Goal: Transaction & Acquisition: Purchase product/service

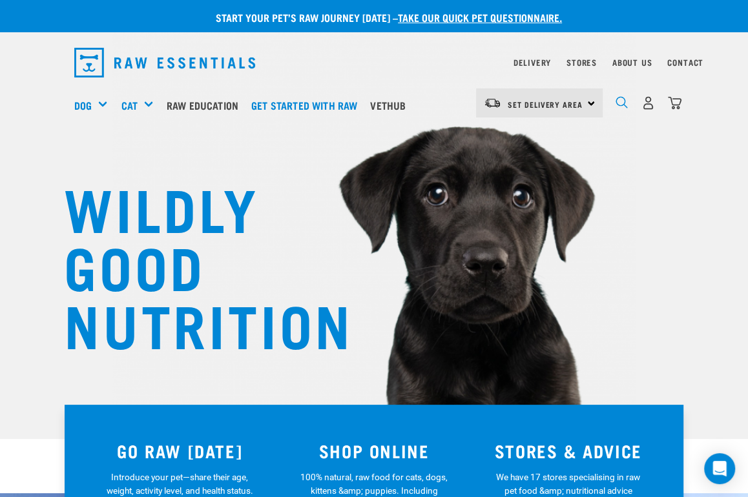
click at [620, 103] on img "dropdown navigation" at bounding box center [621, 102] width 12 height 12
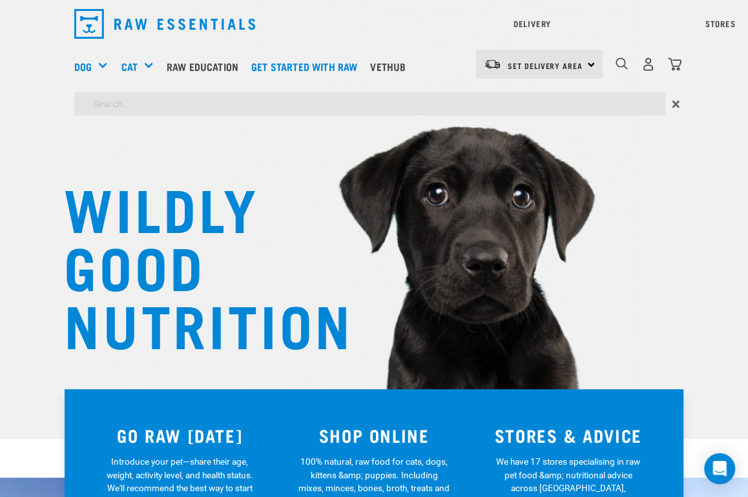
click at [96, 94] on input "search" at bounding box center [369, 103] width 591 height 23
type input "Traumeel"
click at [166, 102] on input "Traumeel" at bounding box center [369, 103] width 591 height 23
click at [217, 111] on input "Traumeel" at bounding box center [369, 103] width 591 height 23
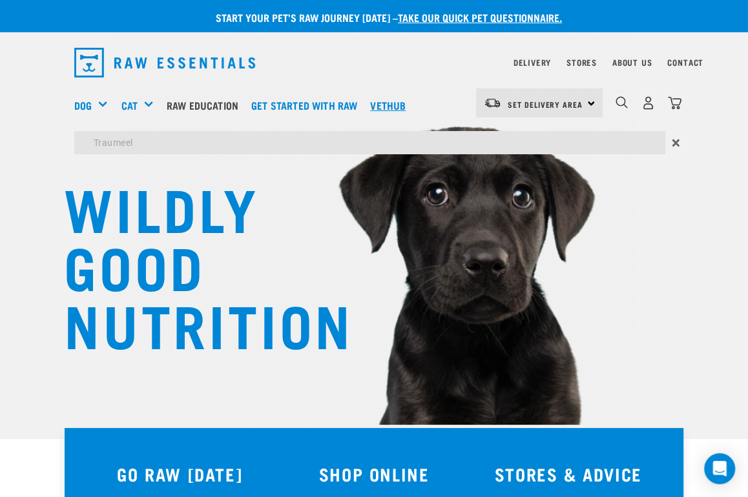
click at [398, 62] on div "Delivery Stores About Us Contact Set Delivery Area" at bounding box center [374, 100] width 748 height 122
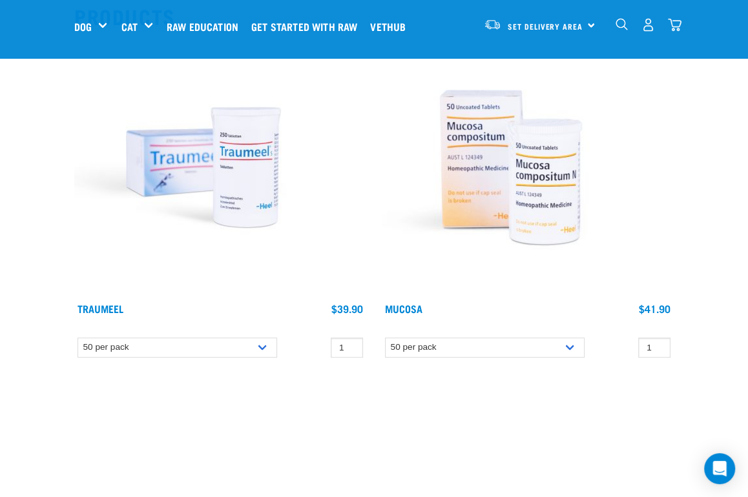
scroll to position [160, 0]
click at [537, 177] on img at bounding box center [511, 166] width 258 height 258
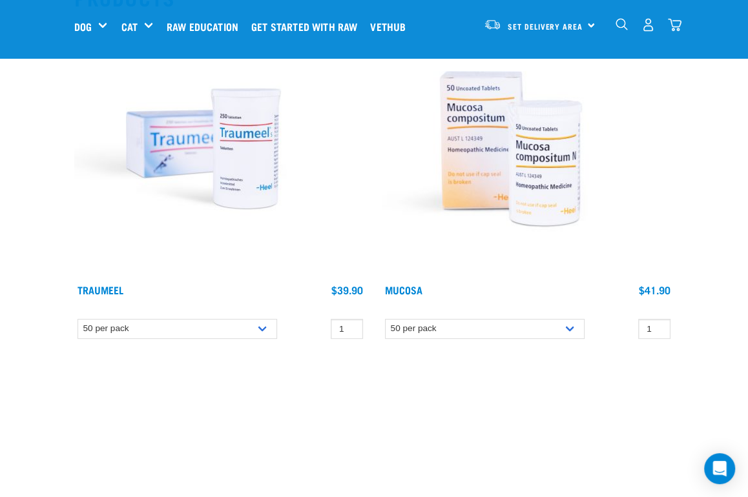
scroll to position [184, 0]
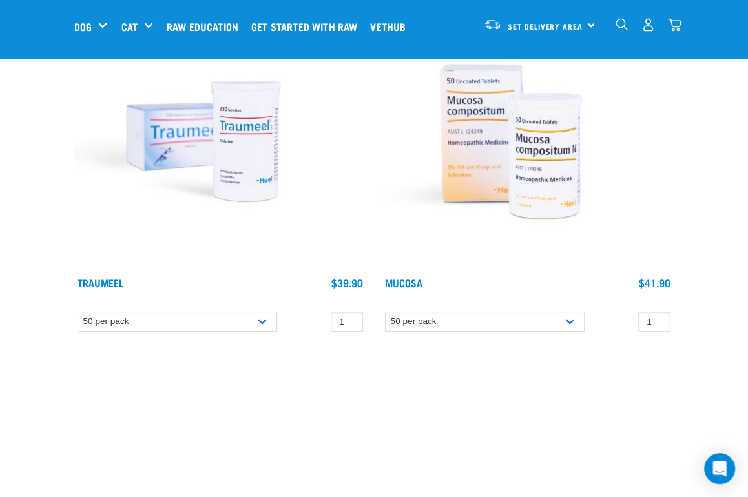
click at [245, 169] on img at bounding box center [203, 141] width 258 height 258
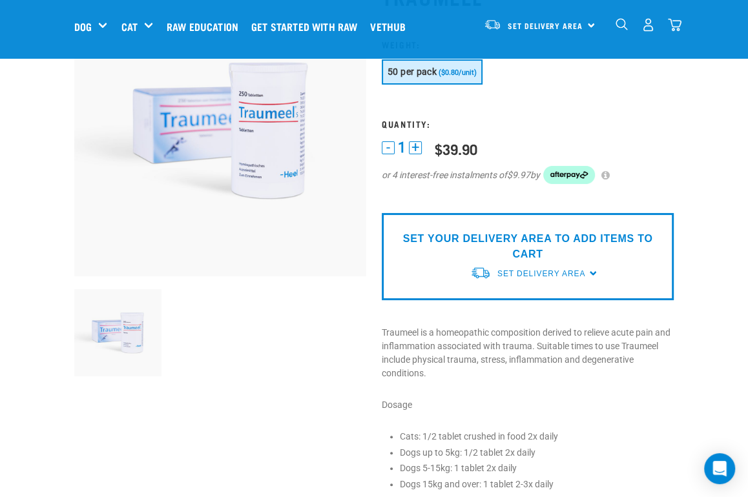
scroll to position [121, 0]
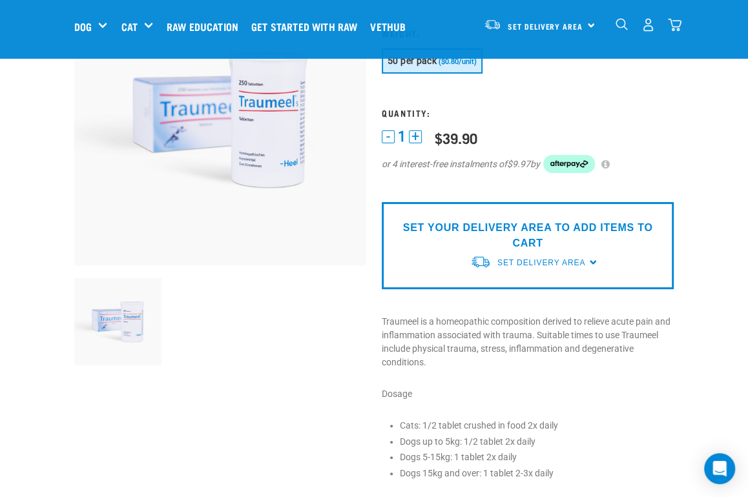
click at [589, 260] on div "SET YOUR DELIVERY AREA TO ADD ITEMS TO CART Set Delivery Area [GEOGRAPHIC_DATA]…" at bounding box center [528, 245] width 292 height 87
click at [592, 260] on div "SET YOUR DELIVERY AREA TO ADD ITEMS TO CART Set Delivery Area [GEOGRAPHIC_DATA]…" at bounding box center [528, 245] width 292 height 87
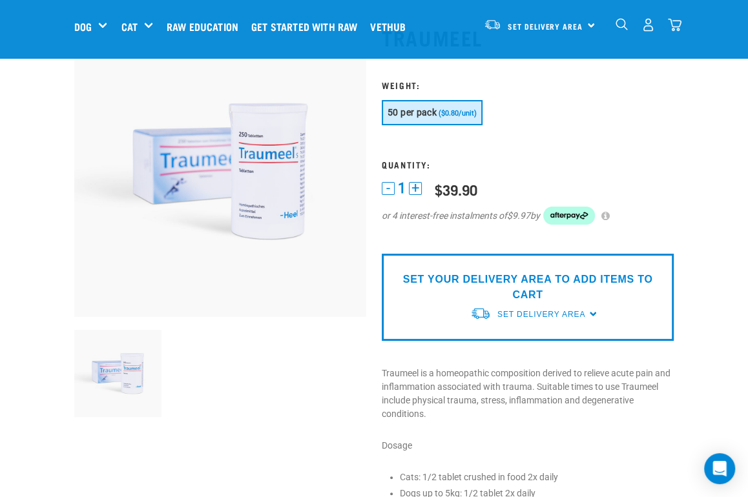
scroll to position [70, 0]
